Goal: Task Accomplishment & Management: Use online tool/utility

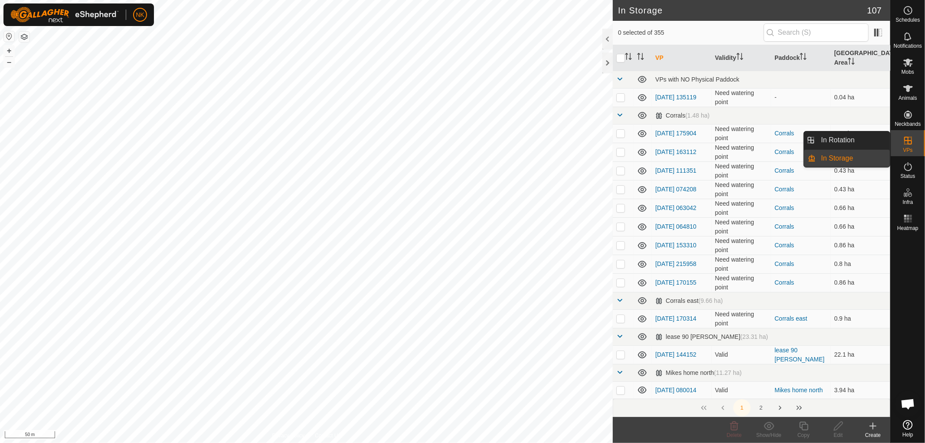
click at [843, 136] on link "In Rotation" at bounding box center [853, 139] width 74 height 17
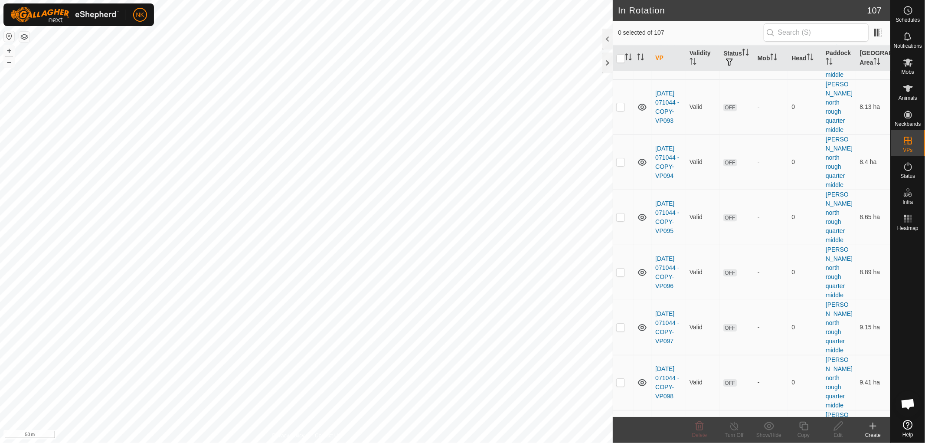
scroll to position [2264, 0]
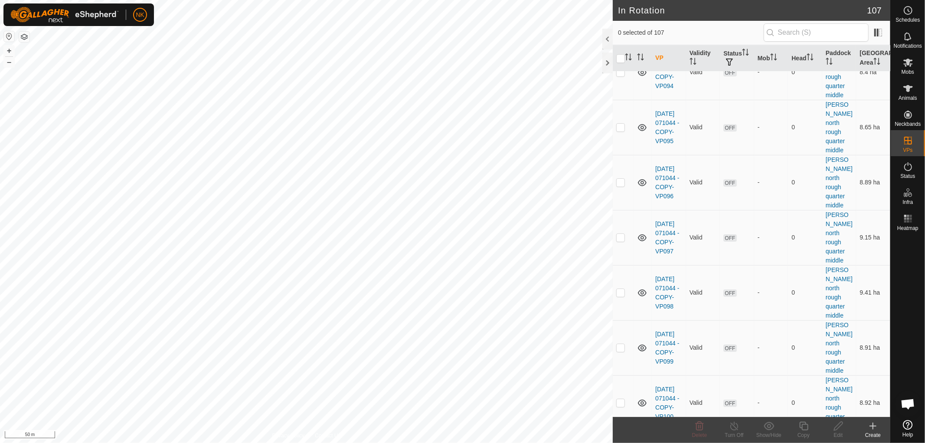
checkbox input "true"
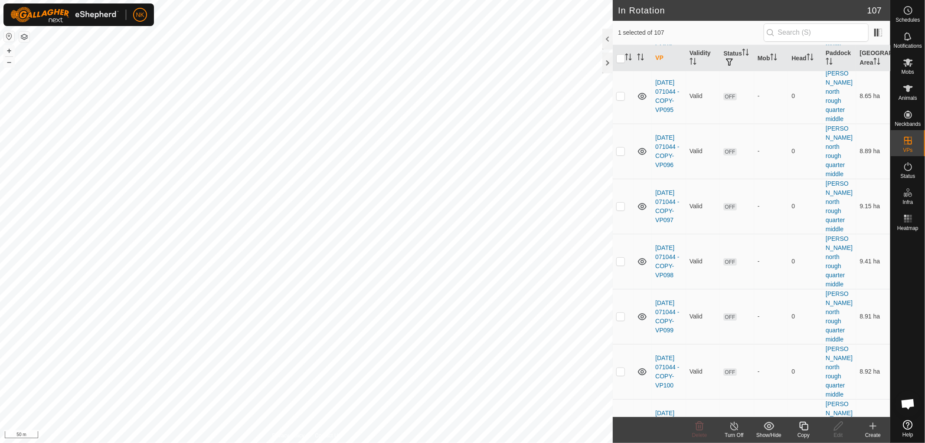
scroll to position [2312, 0]
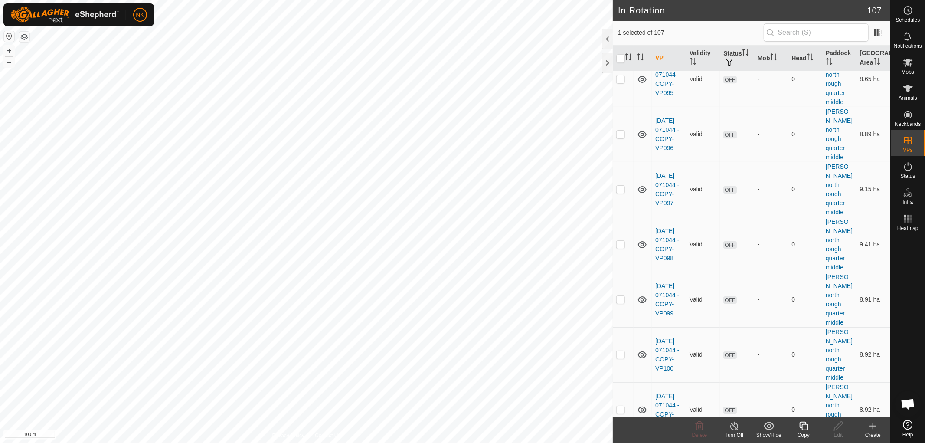
click at [803, 428] on icon at bounding box center [803, 426] width 11 height 10
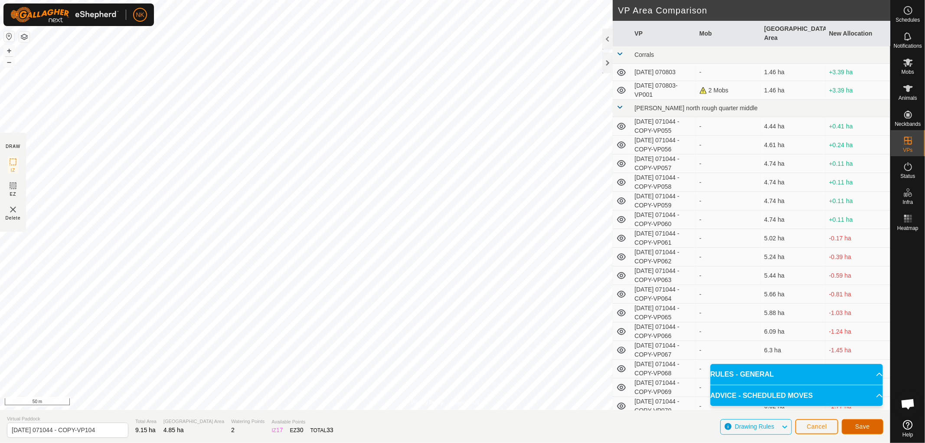
click at [861, 419] on button "Save" at bounding box center [863, 426] width 42 height 15
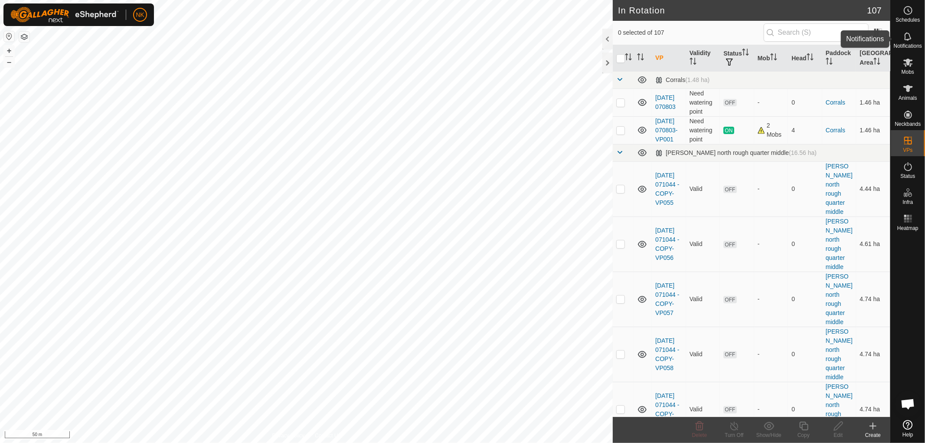
click at [907, 69] on span "Mobs" at bounding box center [907, 71] width 13 height 5
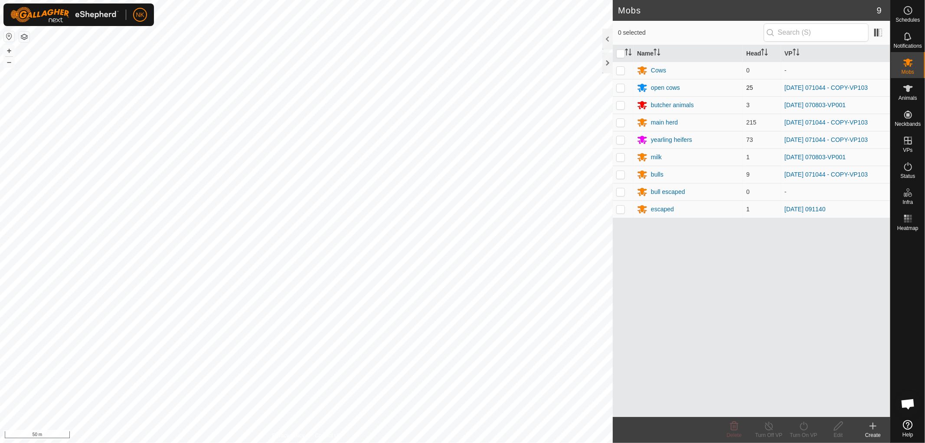
click at [621, 87] on p-checkbox at bounding box center [620, 87] width 9 height 7
checkbox input "true"
click at [621, 119] on p-checkbox at bounding box center [620, 122] width 9 height 7
checkbox input "true"
click at [617, 137] on p-checkbox at bounding box center [620, 139] width 9 height 7
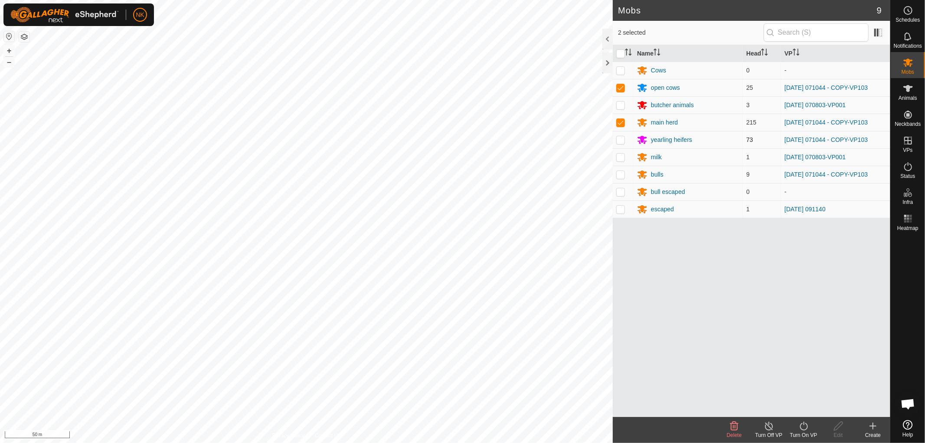
checkbox input "true"
click at [625, 176] on td at bounding box center [623, 174] width 21 height 17
checkbox input "true"
click at [800, 429] on icon at bounding box center [803, 426] width 11 height 10
click at [802, 410] on link "Now" at bounding box center [830, 406] width 86 height 17
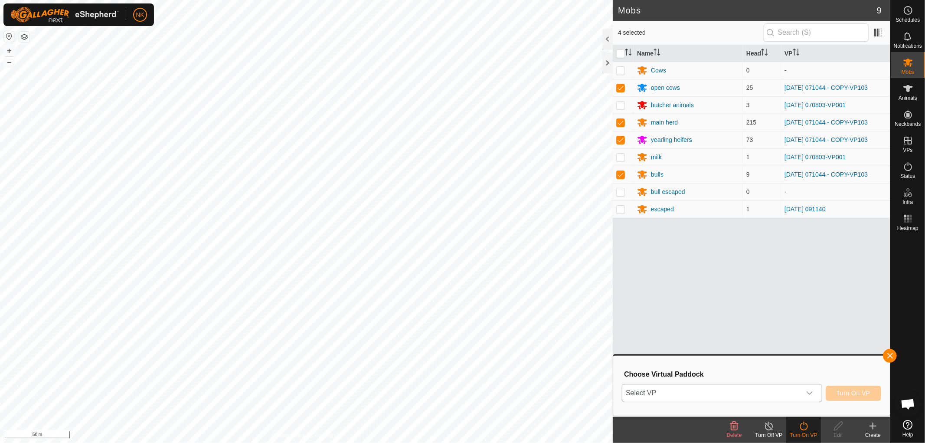
click at [732, 392] on span "Select VP" at bounding box center [711, 392] width 179 height 17
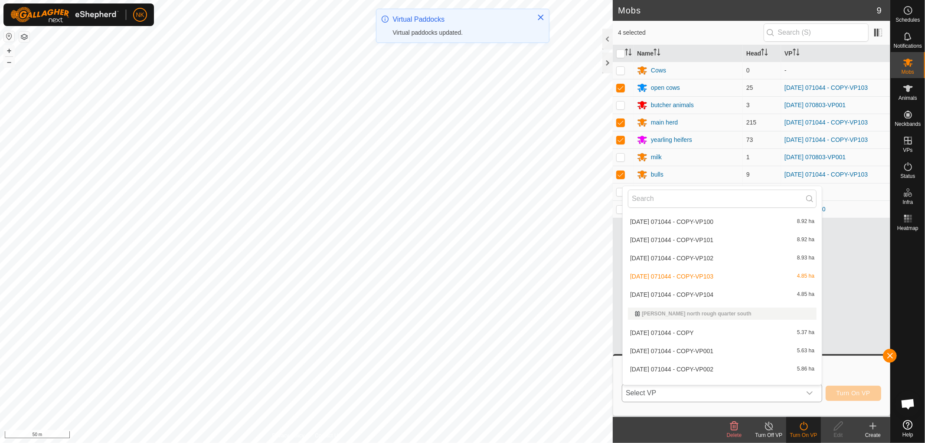
scroll to position [878, 0]
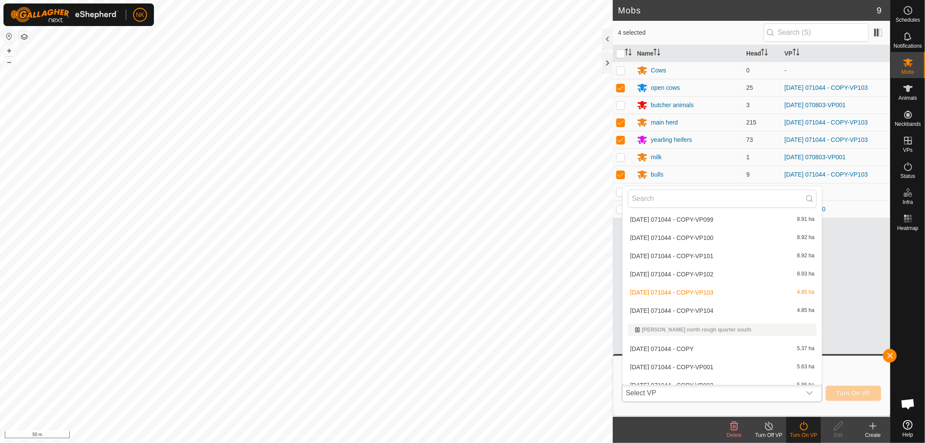
click at [694, 306] on li "[DATE] 071044 - COPY-VP104 4.85 ha" at bounding box center [722, 310] width 199 height 17
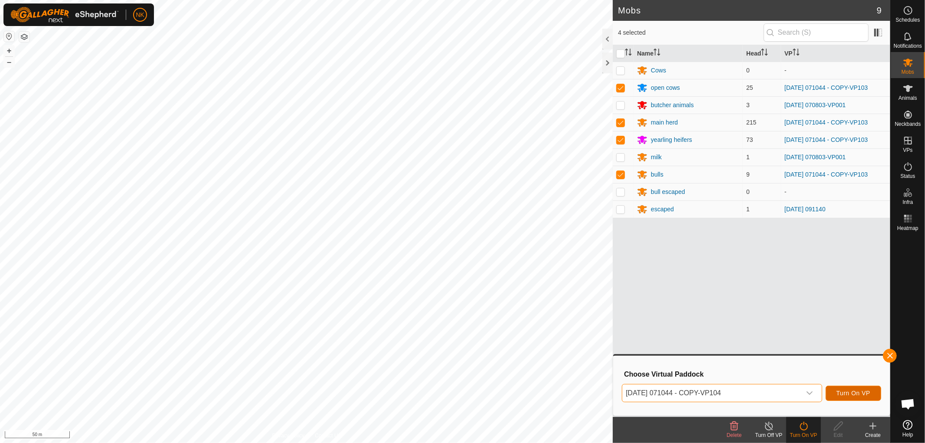
click at [851, 391] on span "Turn On VP" at bounding box center [853, 392] width 34 height 7
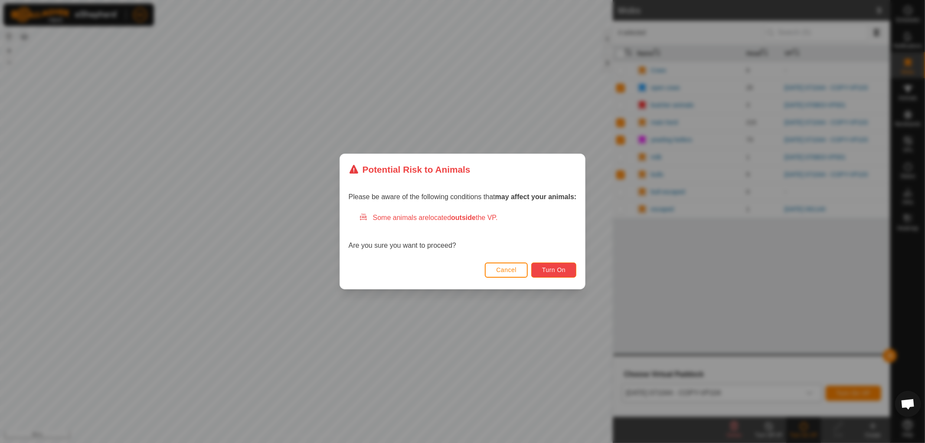
click at [559, 269] on span "Turn On" at bounding box center [553, 269] width 23 height 7
